Goal: Information Seeking & Learning: Check status

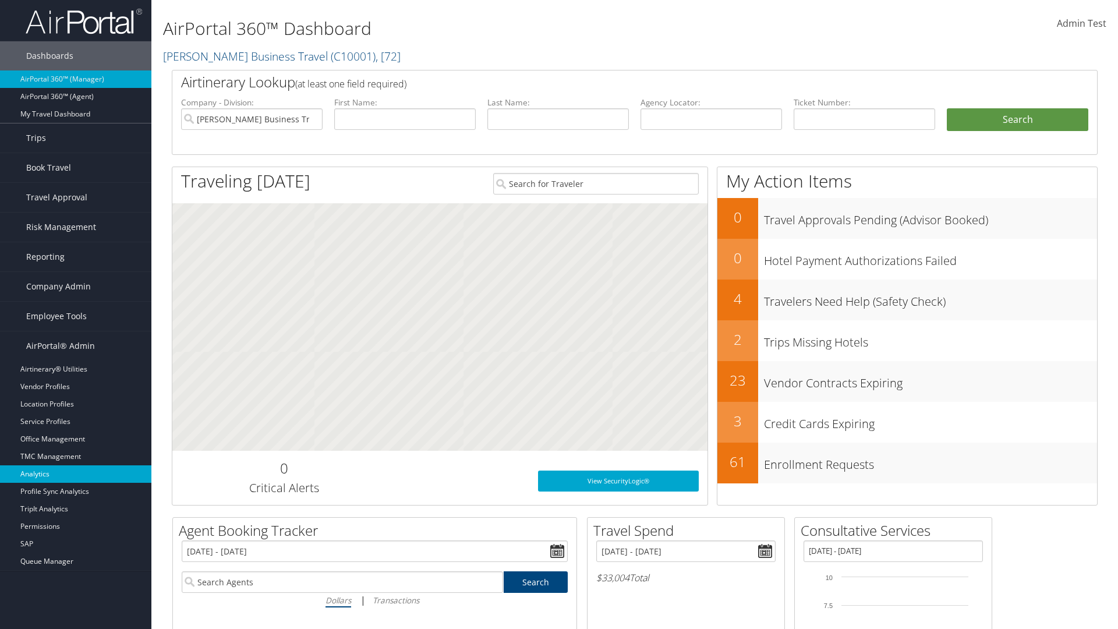
click at [76, 474] on link "Analytics" at bounding box center [75, 473] width 151 height 17
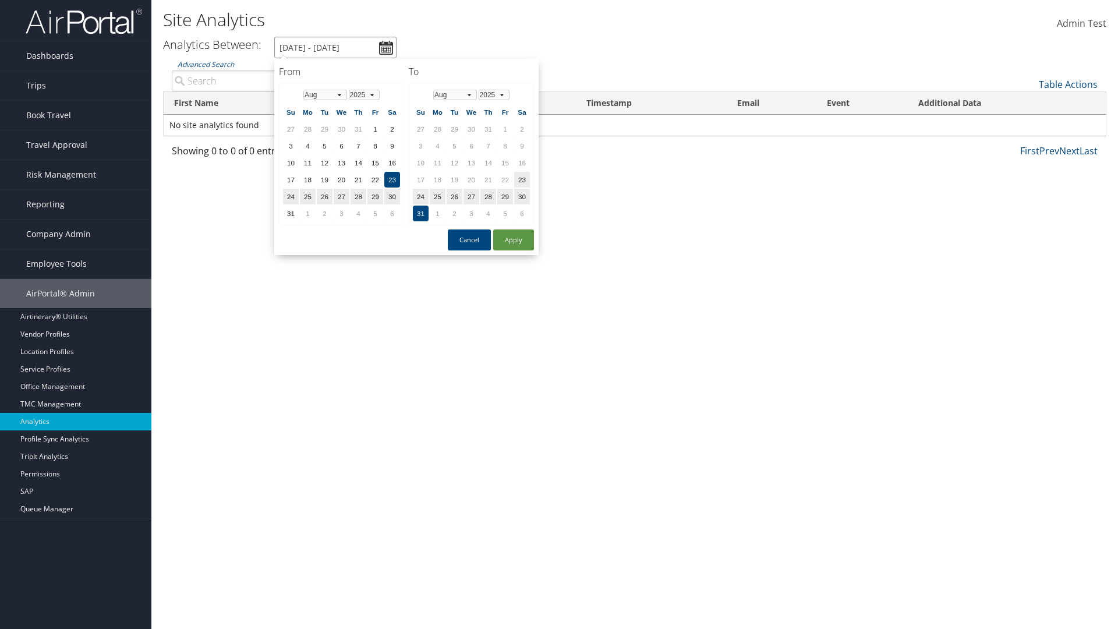
click at [335, 47] on input "8/23/2025 - 8/31/2025" at bounding box center [335, 48] width 122 height 22
click at [341, 129] on td "1" at bounding box center [342, 129] width 16 height 16
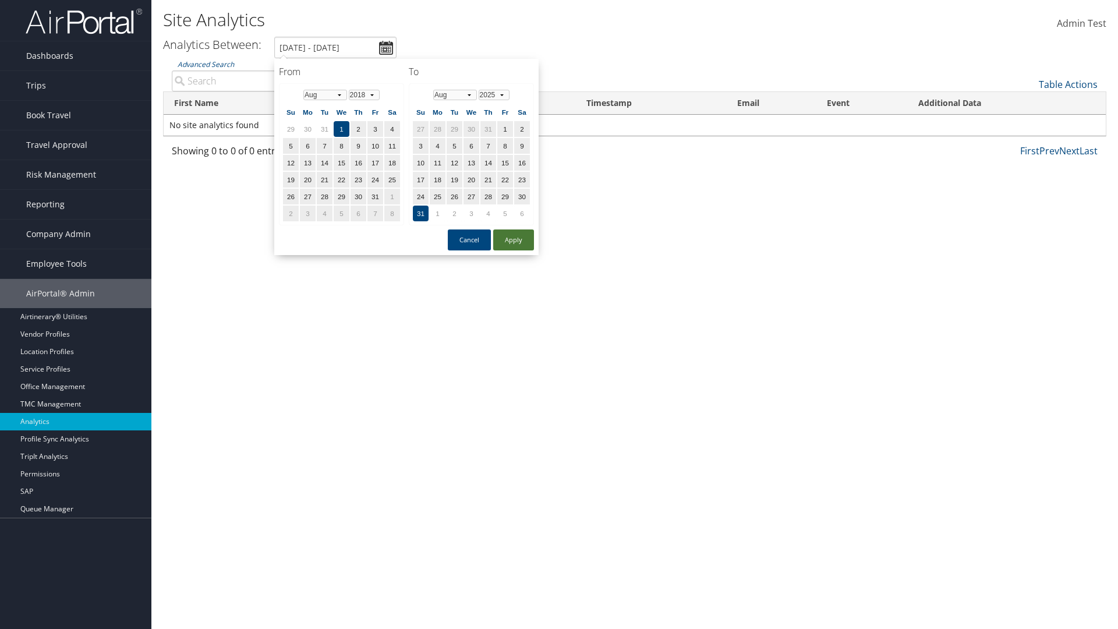
click at [514, 240] on button "Apply" at bounding box center [513, 239] width 41 height 21
type input "8/1/2018 - 8/31/2025"
click at [281, 80] on input "Advanced Search" at bounding box center [281, 80] width 218 height 21
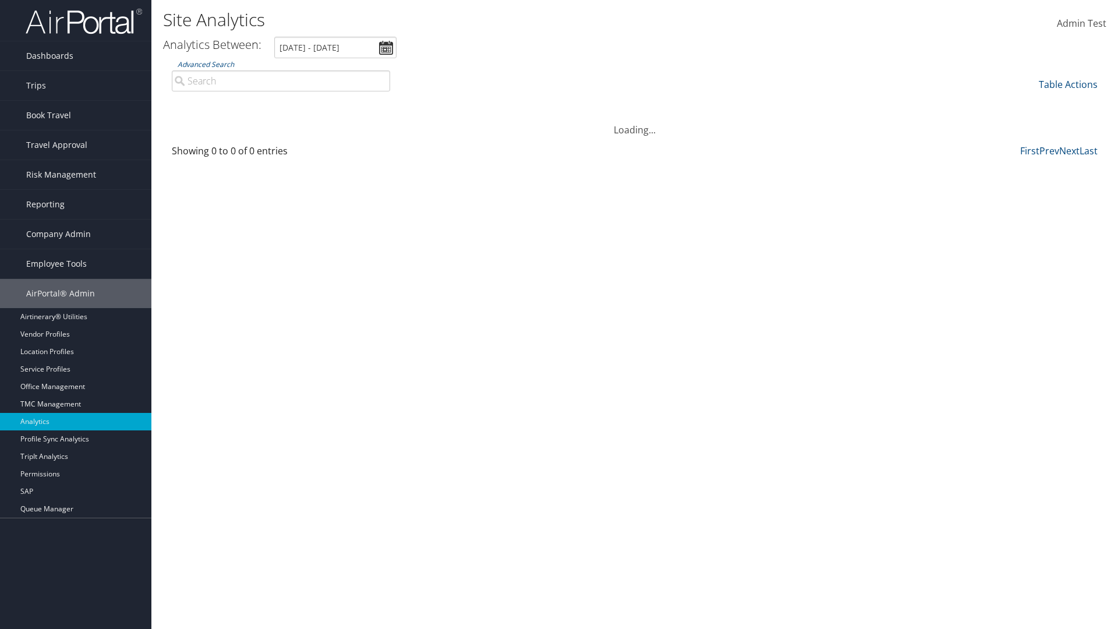
type input "Wanda"
